Goal: Task Accomplishment & Management: Use online tool/utility

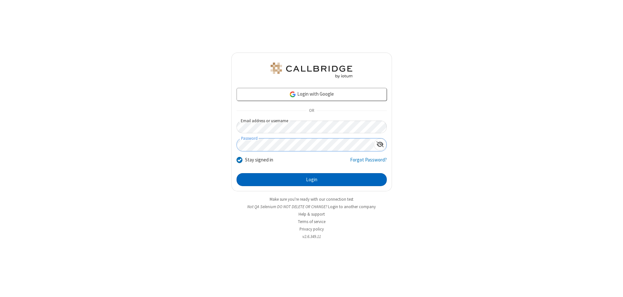
click at [312, 180] on button "Login" at bounding box center [312, 179] width 150 height 13
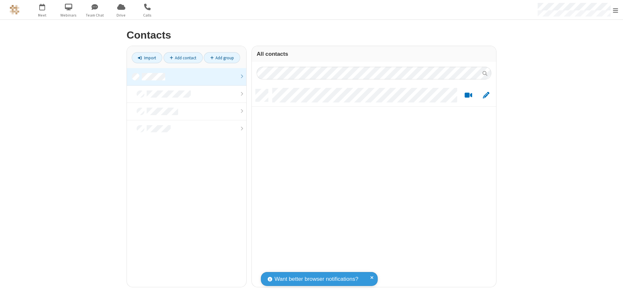
scroll to position [198, 240]
click at [187, 77] on link at bounding box center [187, 77] width 120 height 18
click at [147, 58] on link "Import" at bounding box center [147, 57] width 31 height 11
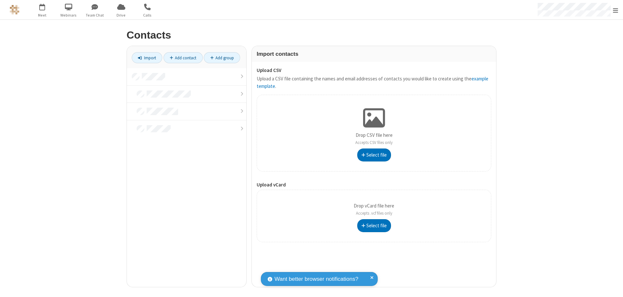
type input "C:\fakepath\address_book_contacts.csv"
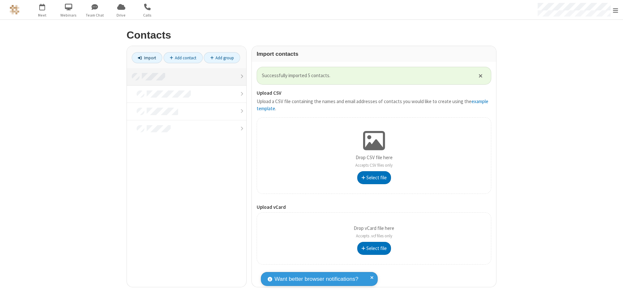
click at [187, 77] on link at bounding box center [187, 77] width 120 height 18
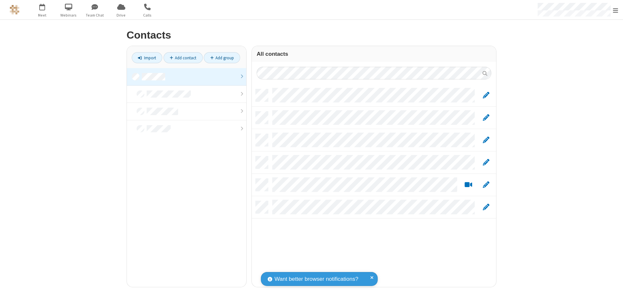
scroll to position [198, 240]
